Goal: Find specific page/section: Find specific page/section

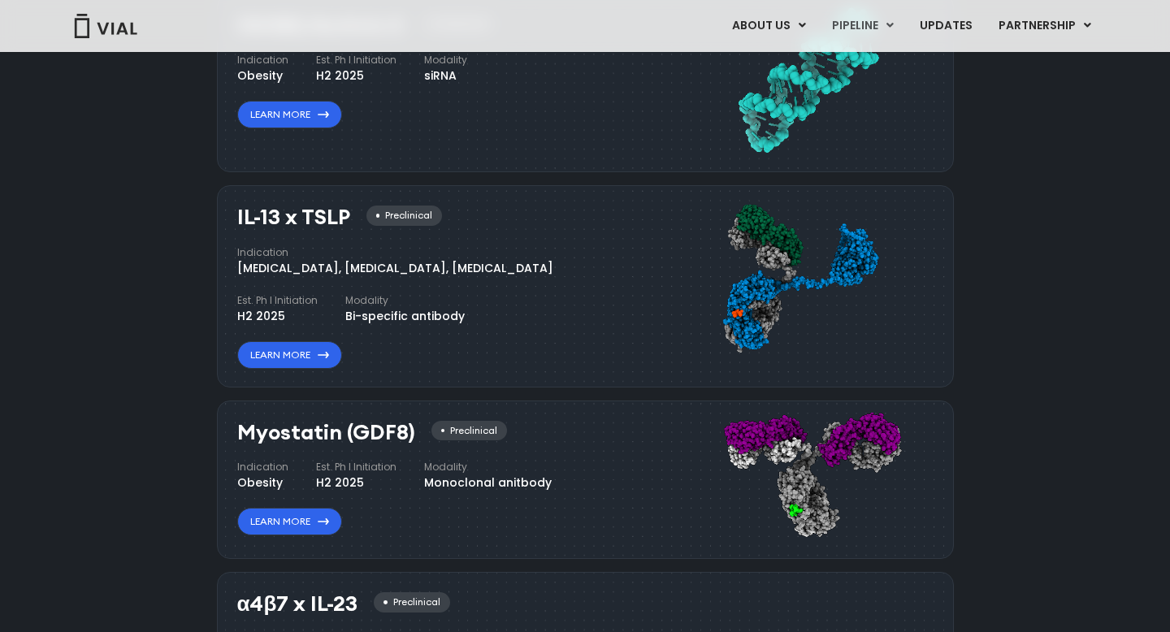
scroll to position [1514, 0]
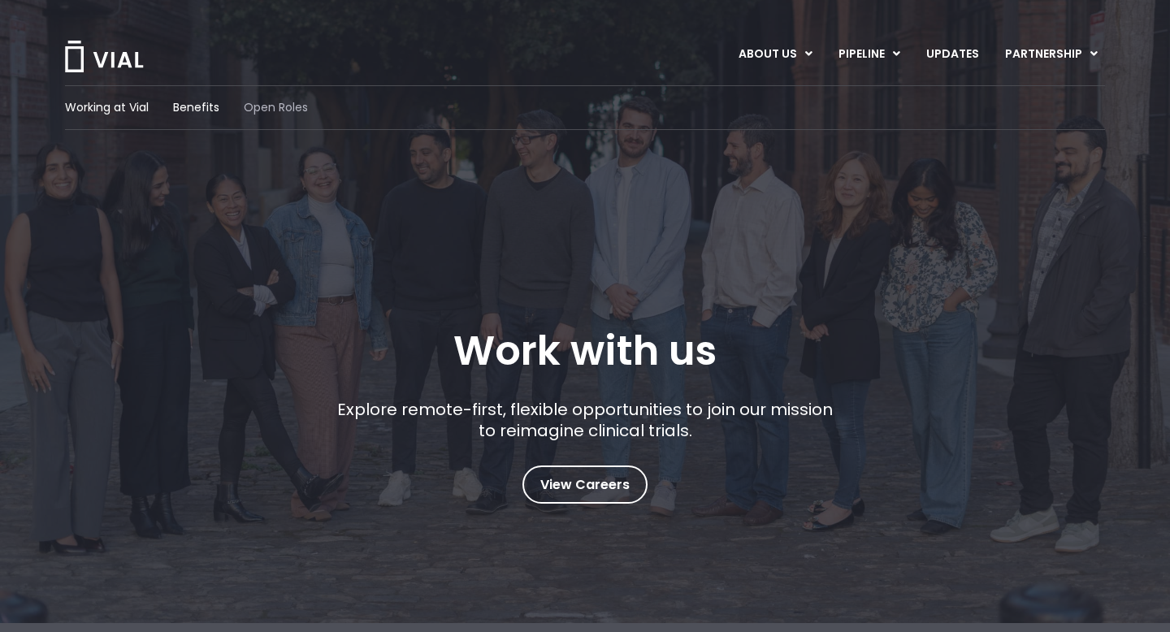
click at [282, 113] on span "Open Roles" at bounding box center [276, 107] width 64 height 17
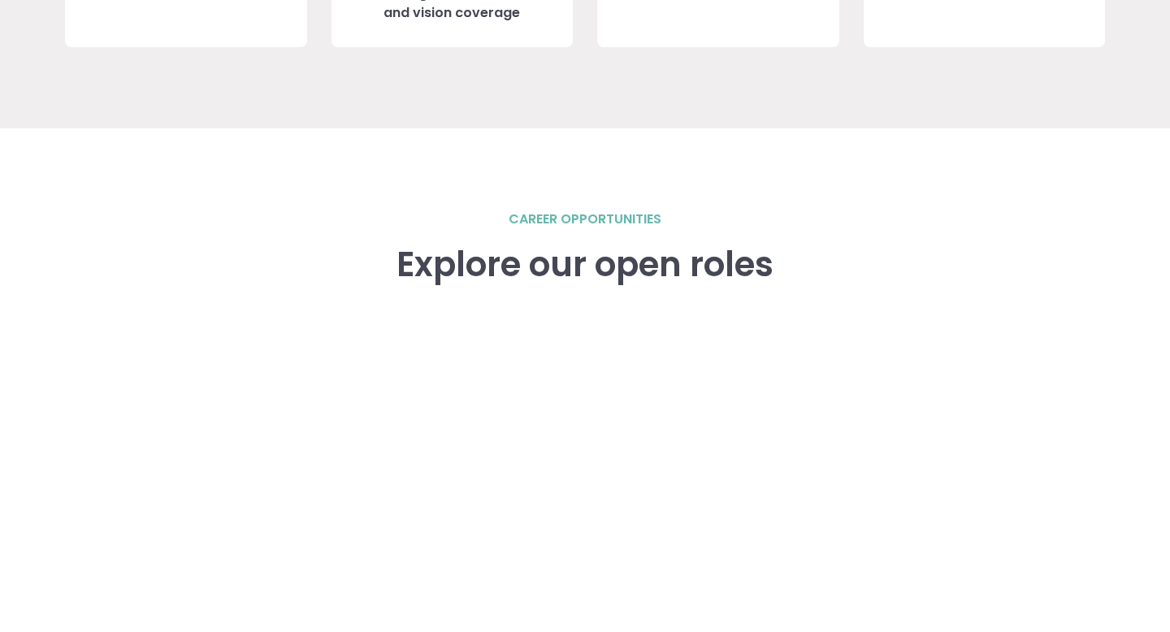
scroll to position [2129, 0]
